Goal: Information Seeking & Learning: Learn about a topic

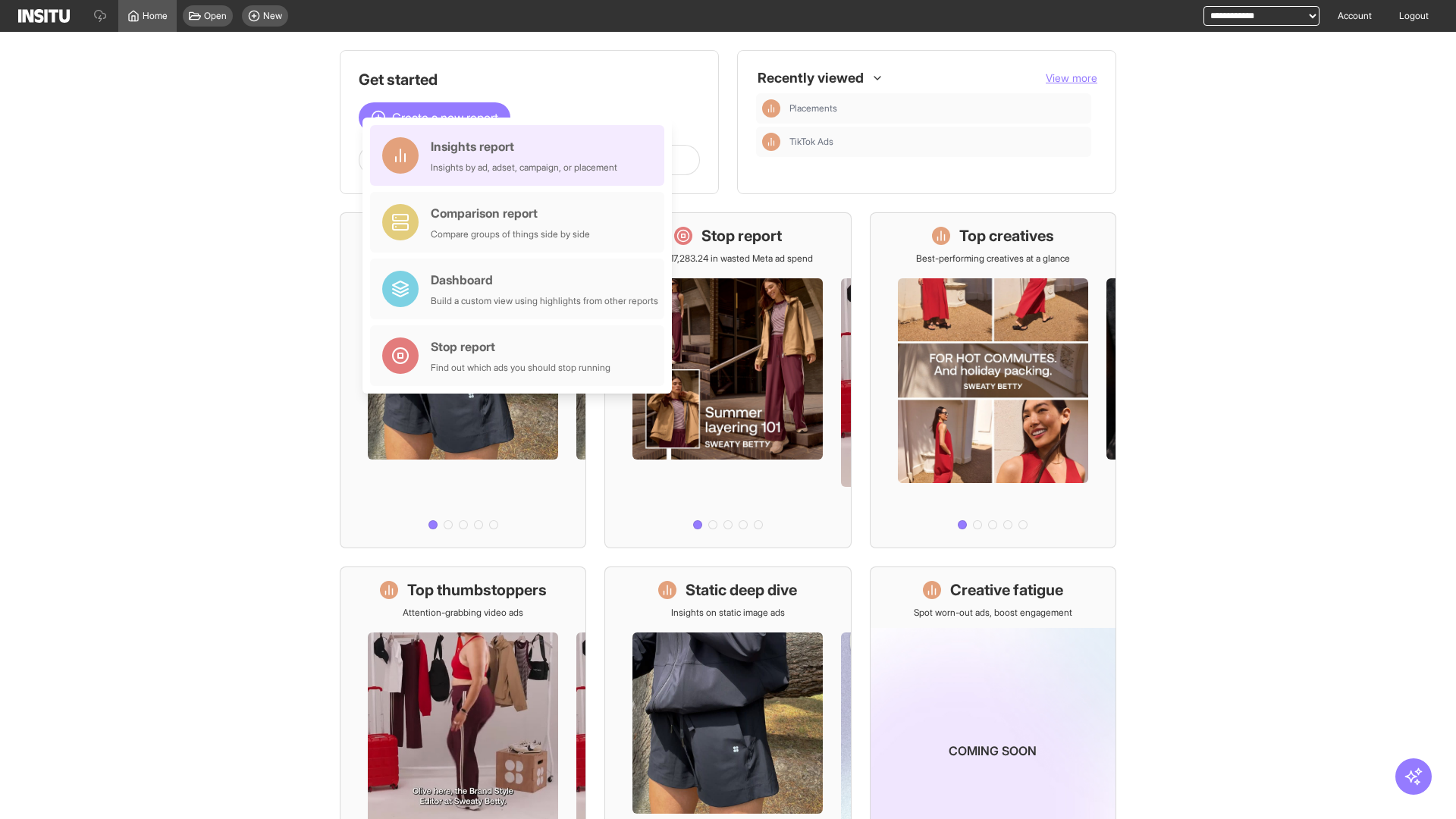
click at [521, 155] on div "Insights report Insights by ad, adset, campaign, or placement" at bounding box center [524, 156] width 186 height 37
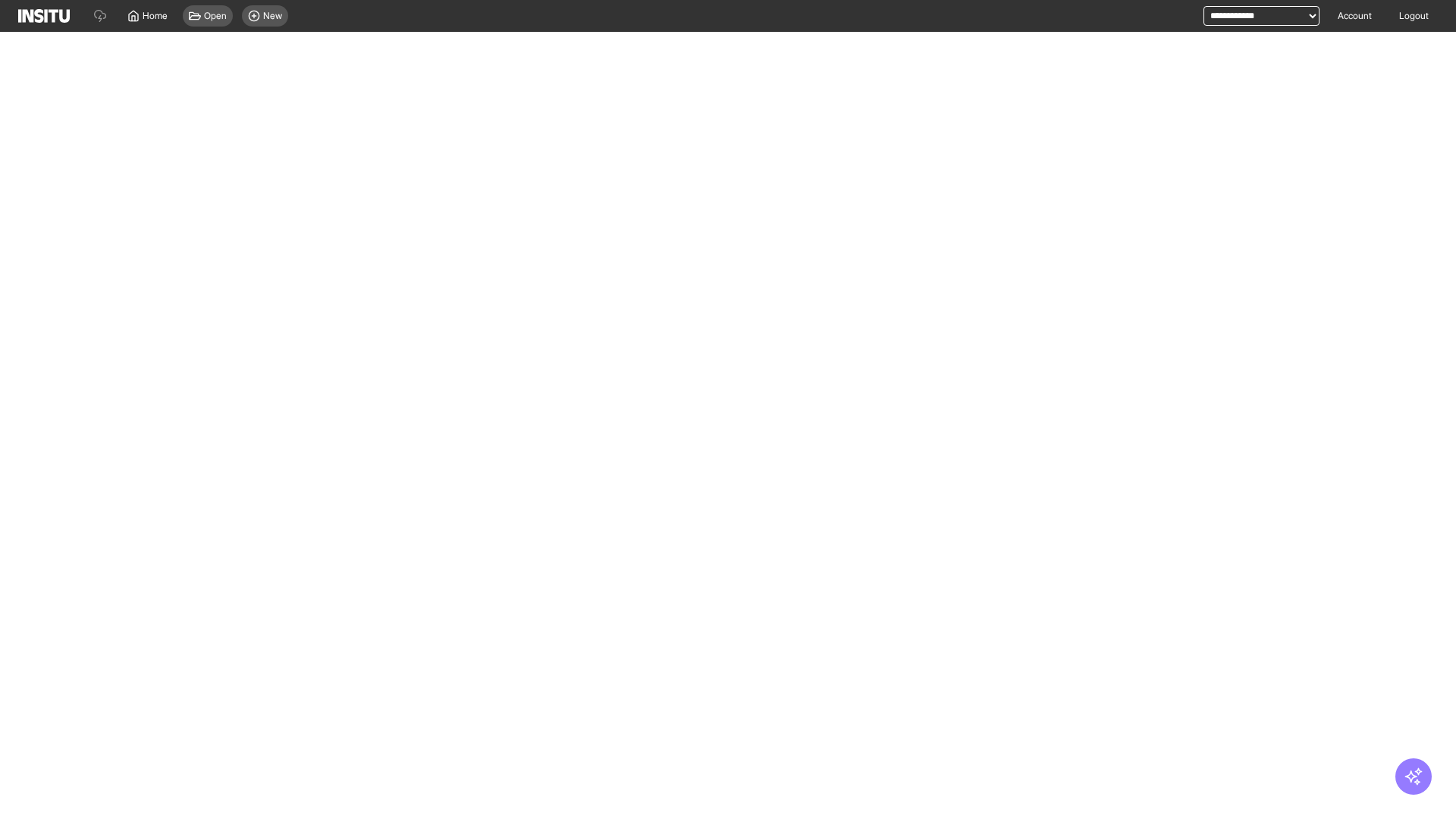
select select "**"
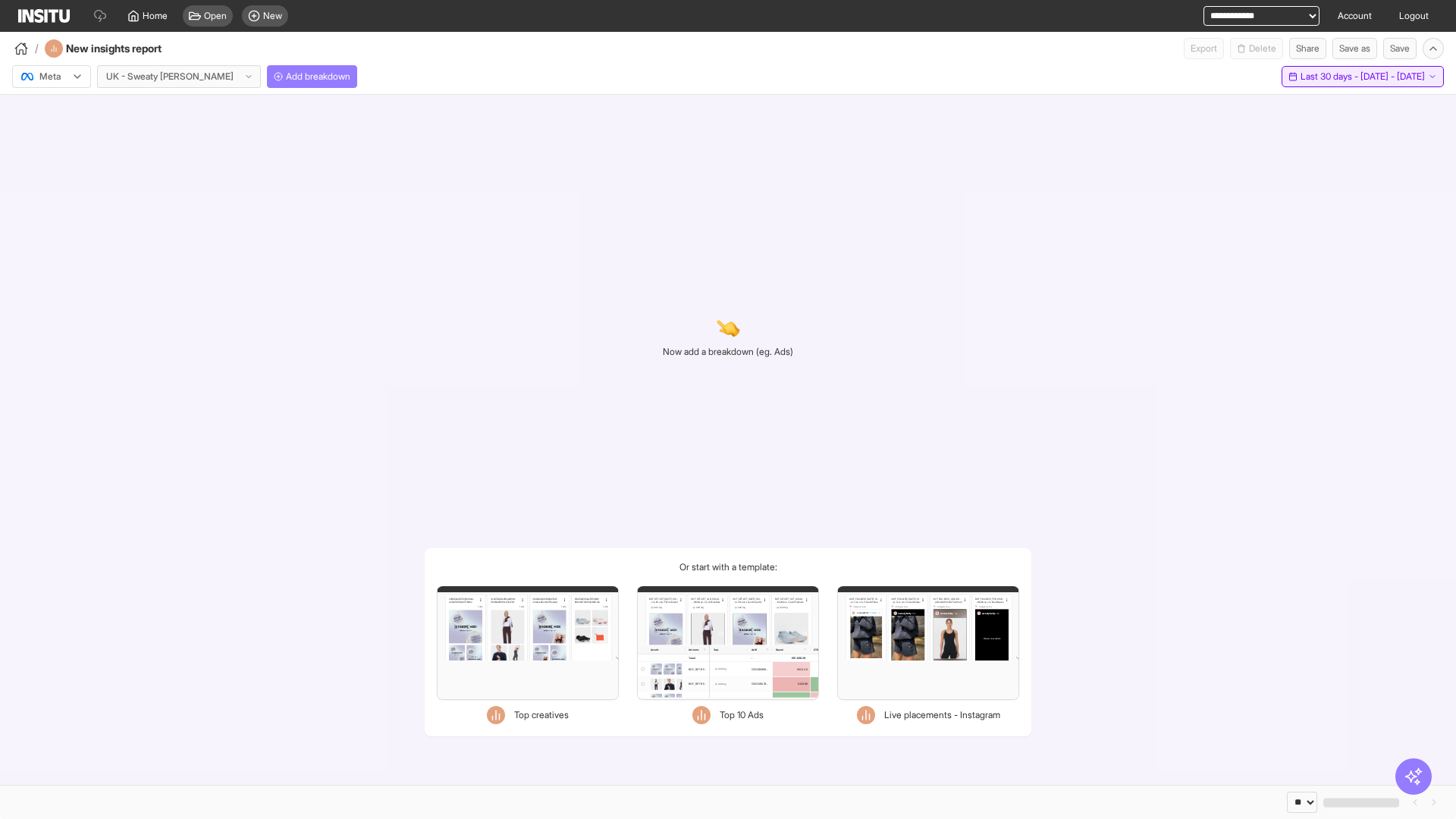
click at [1328, 76] on span "Last 30 days - [DATE] - [DATE]" at bounding box center [1362, 76] width 125 height 12
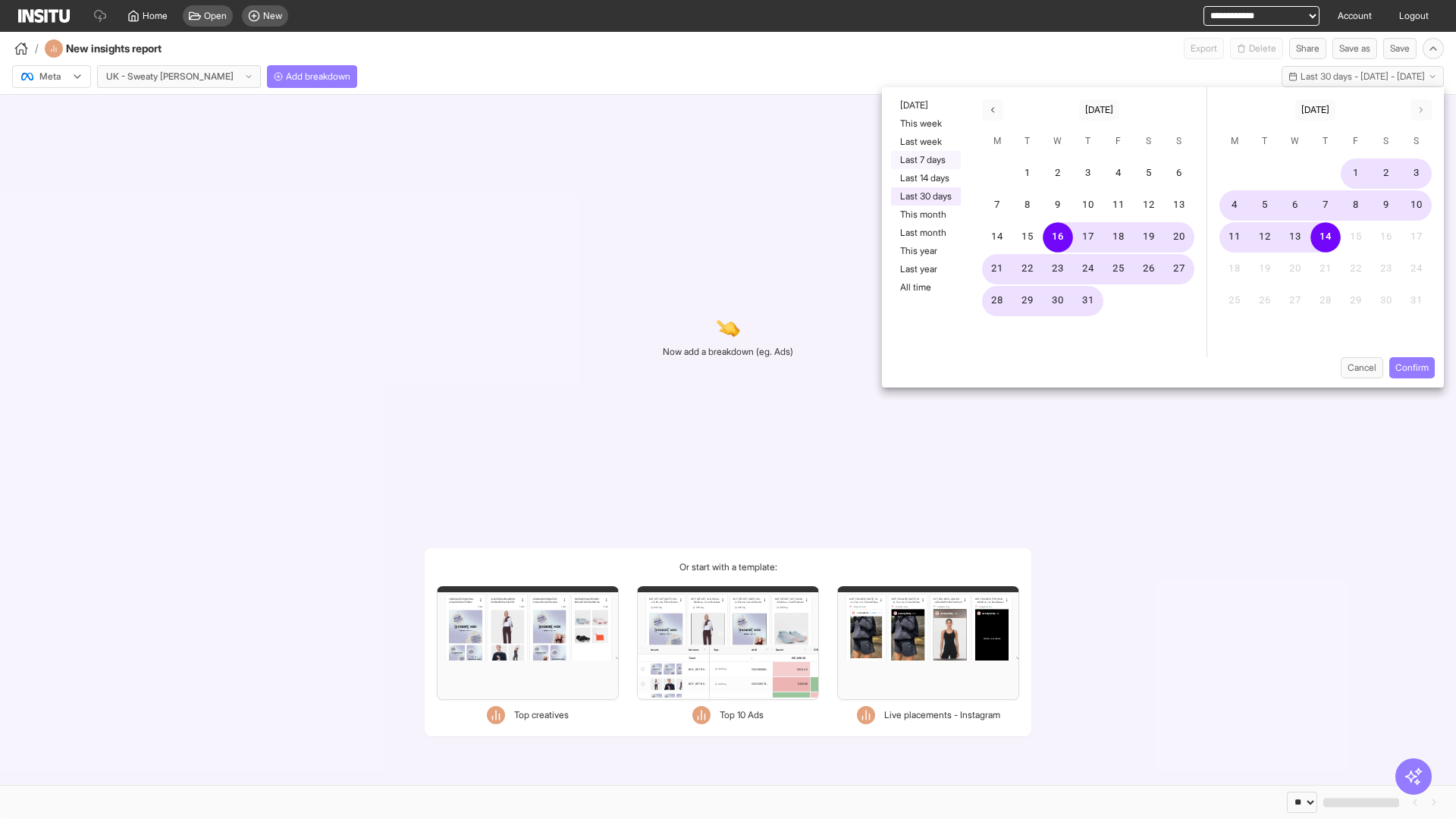
click at [924, 160] on button "Last 7 days" at bounding box center [925, 160] width 70 height 18
